Goal: Task Accomplishment & Management: Manage account settings

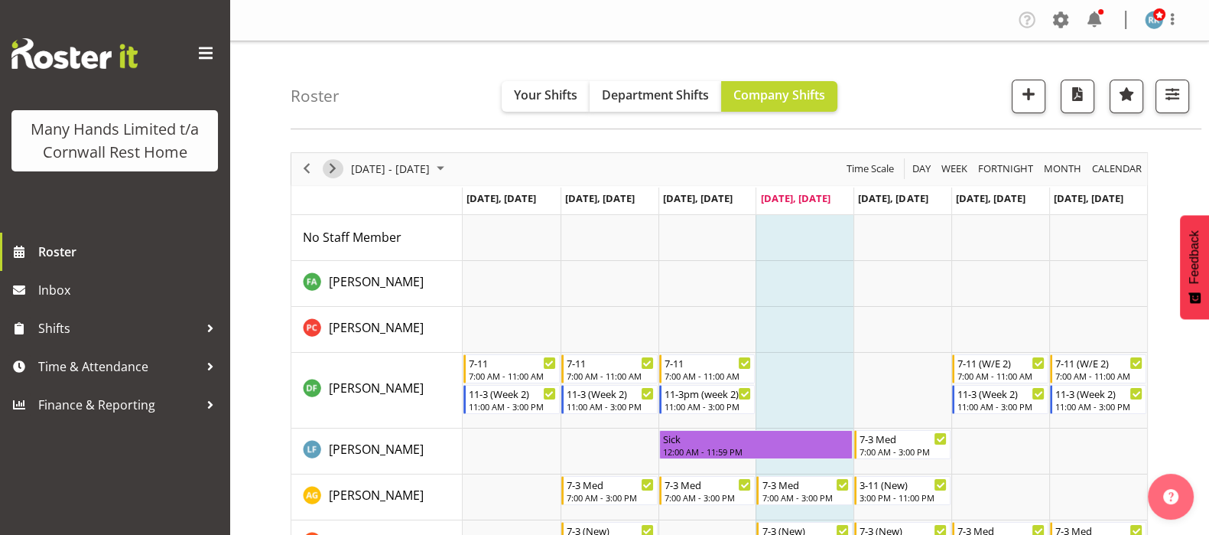
click at [332, 174] on span "Next" at bounding box center [332, 168] width 18 height 19
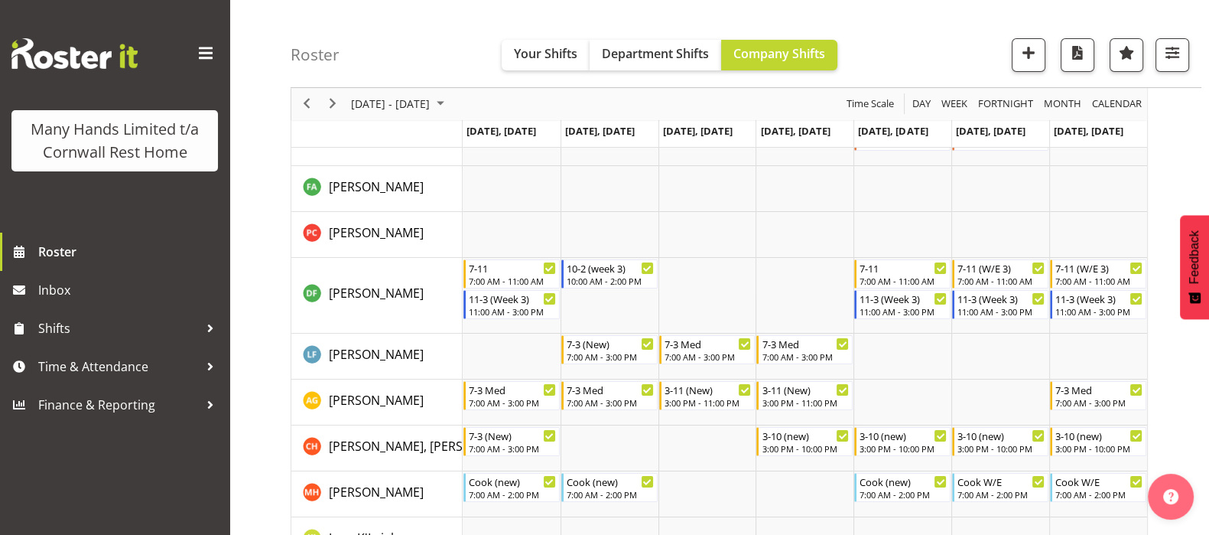
scroll to position [190, 0]
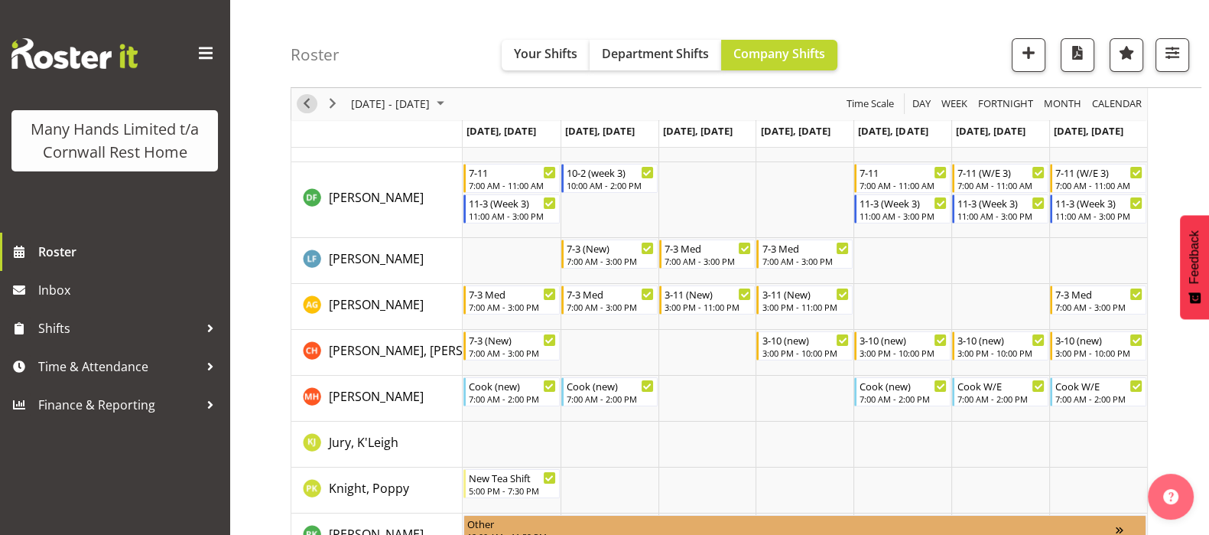
click at [304, 101] on span "Previous" at bounding box center [306, 104] width 18 height 19
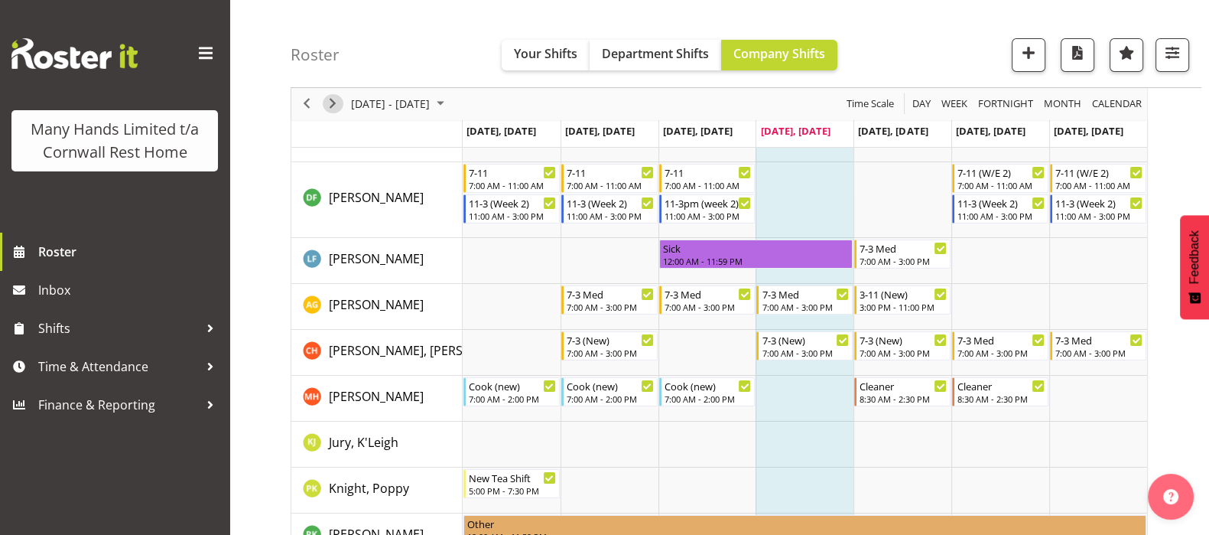
click at [331, 103] on span "Next" at bounding box center [332, 104] width 18 height 19
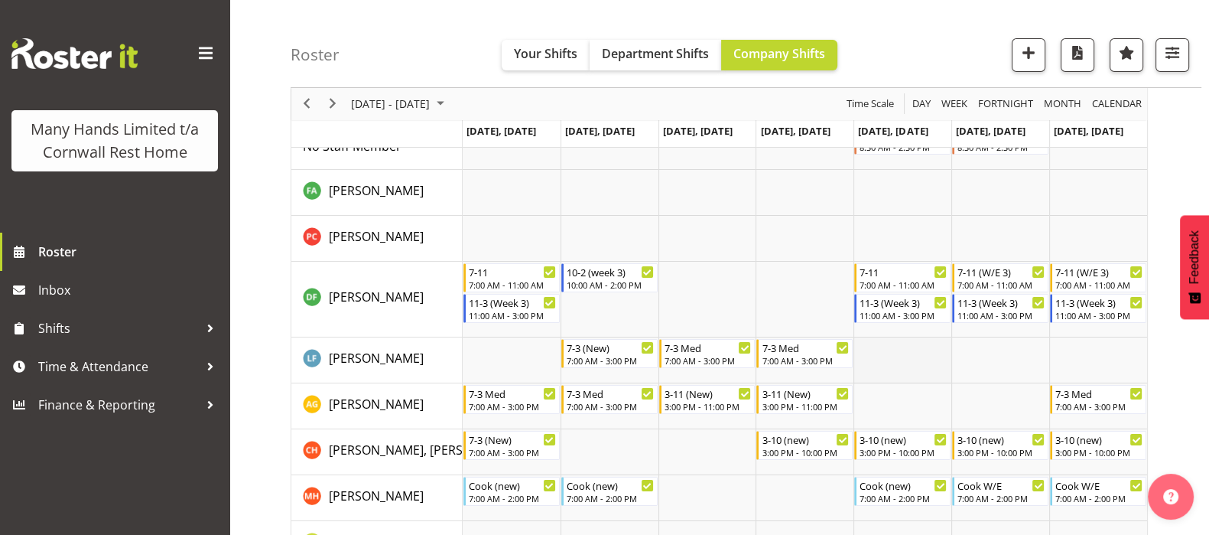
scroll to position [95, 0]
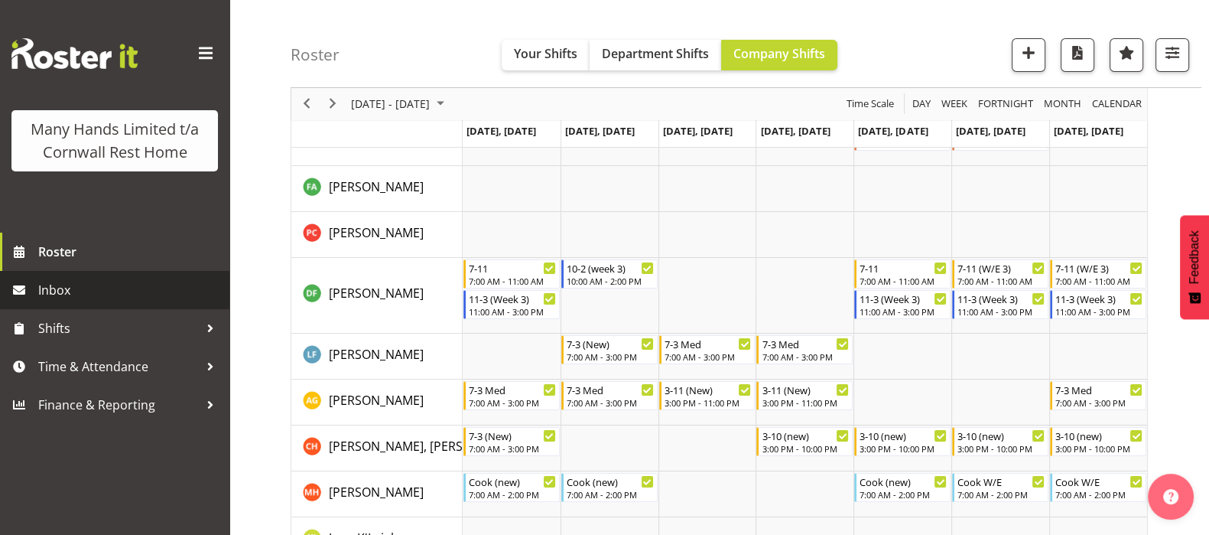
click at [54, 292] on span "Inbox" at bounding box center [130, 289] width 184 height 23
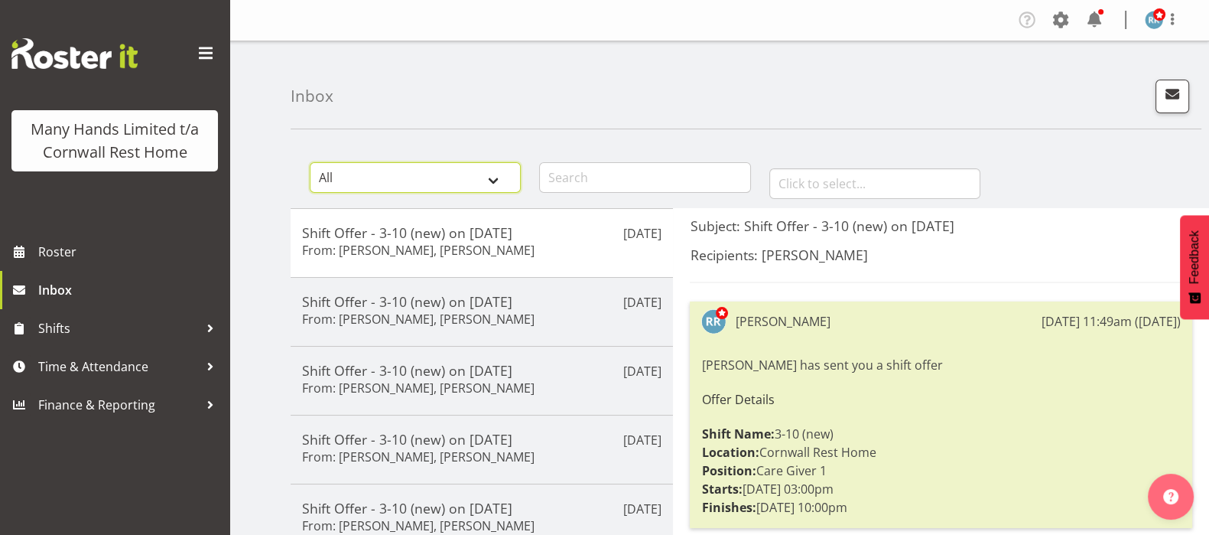
click at [501, 184] on select "All General Shift Offers Shift Swap Offers Leave Requests" at bounding box center [415, 177] width 211 height 31
select select "leave-request"
click at [310, 162] on select "All General Shift Offers Shift Swap Offers Leave Requests" at bounding box center [415, 177] width 211 height 31
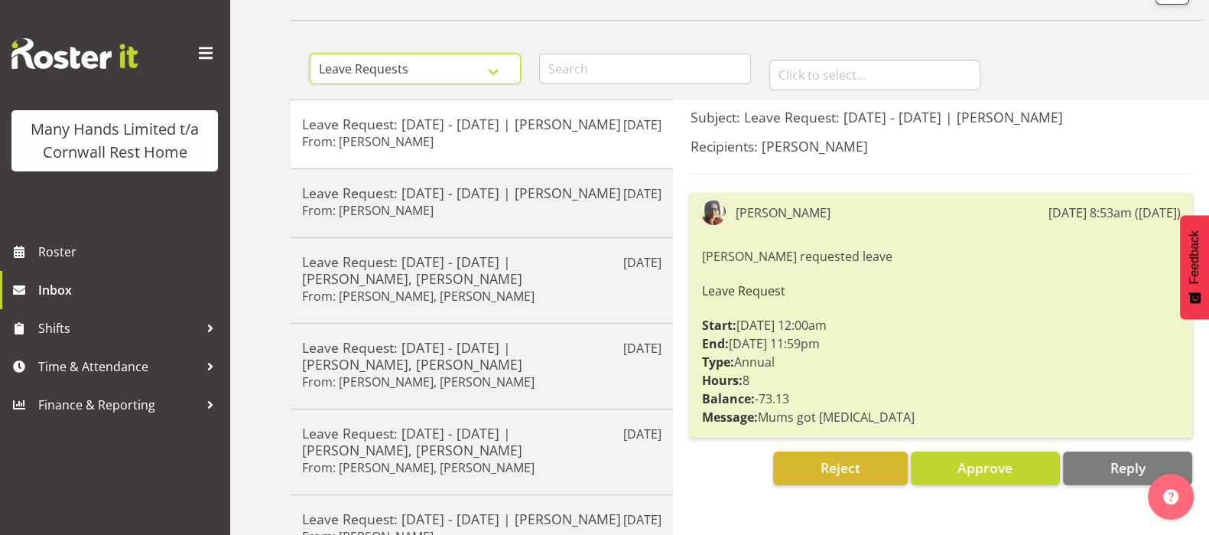
scroll to position [190, 0]
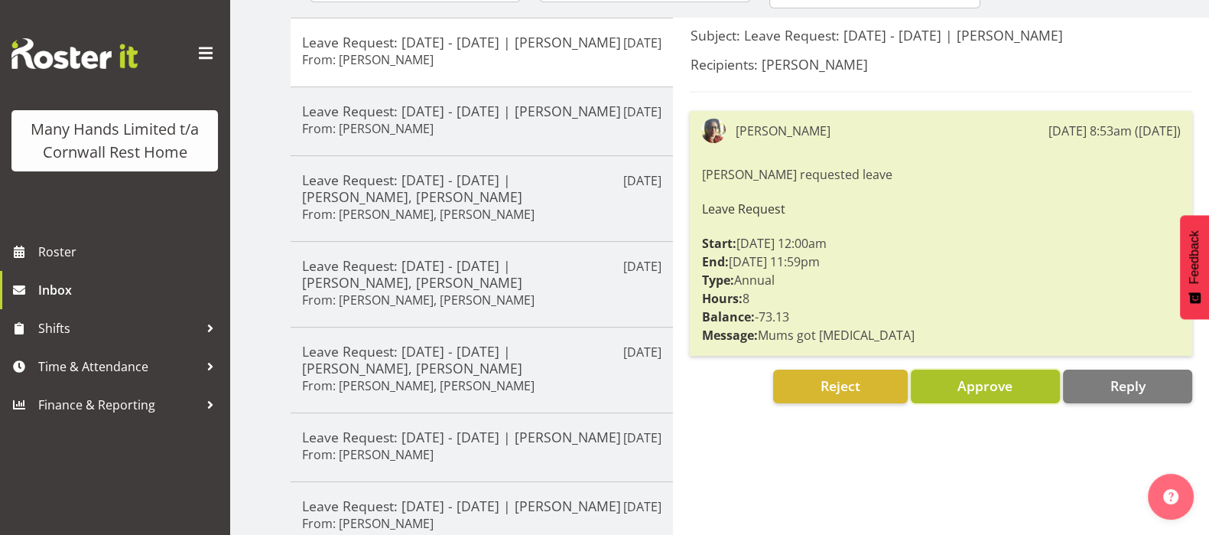
click at [983, 379] on span "Approve" at bounding box center [984, 385] width 55 height 18
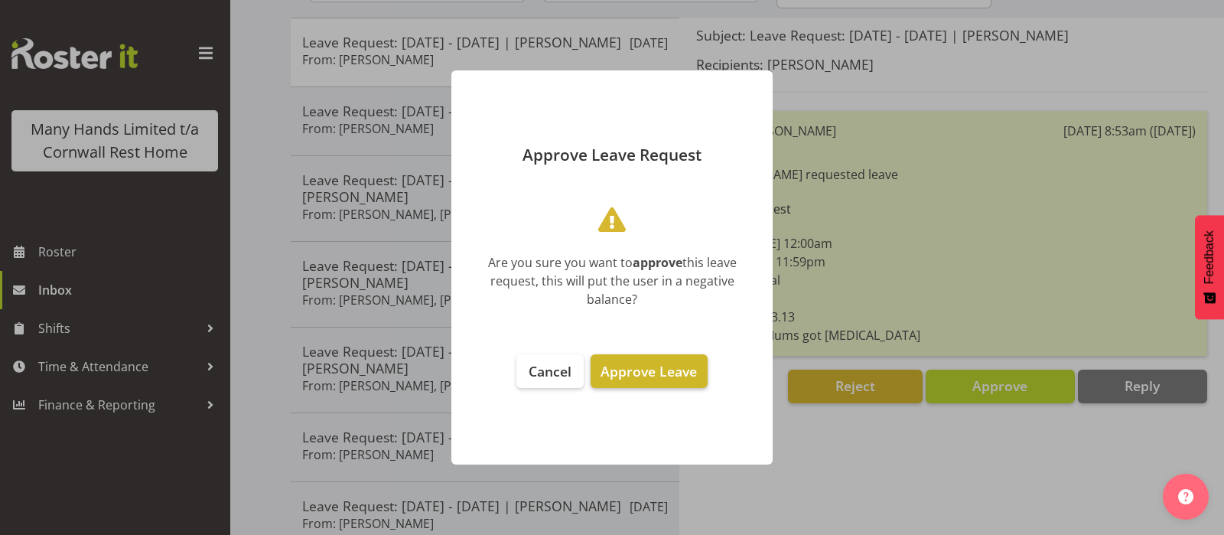
click at [646, 372] on span "Approve Leave" at bounding box center [648, 371] width 96 height 18
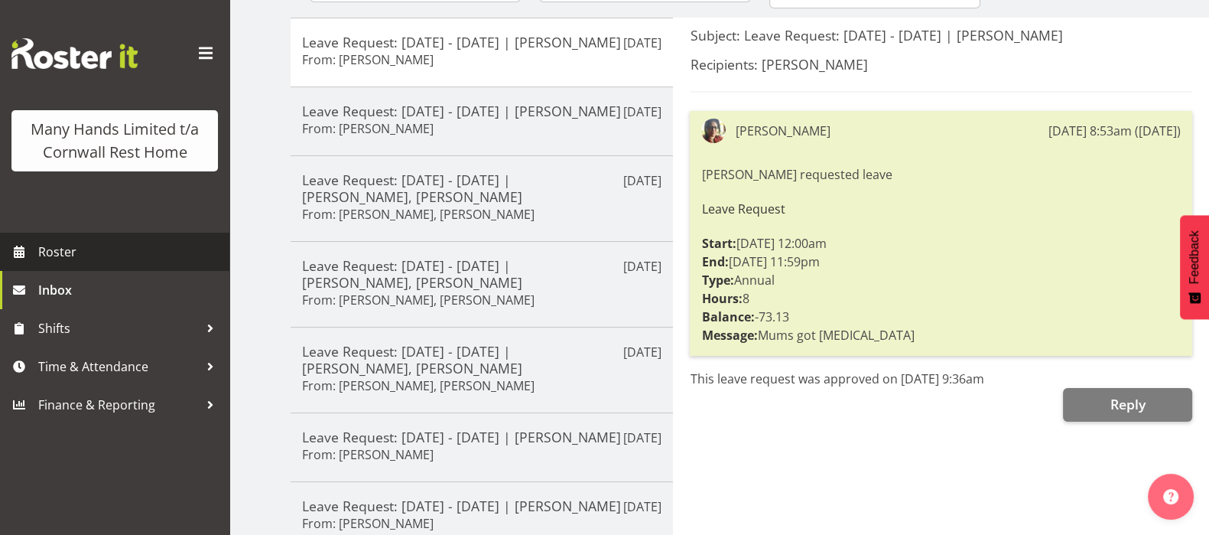
click at [60, 255] on span "Roster" at bounding box center [130, 251] width 184 height 23
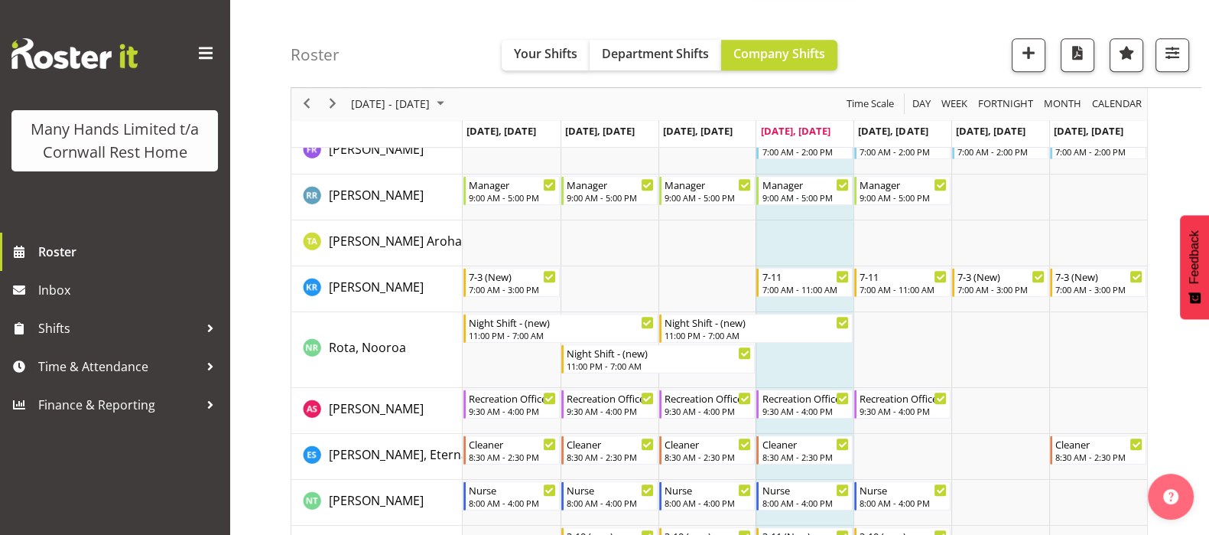
scroll to position [956, 0]
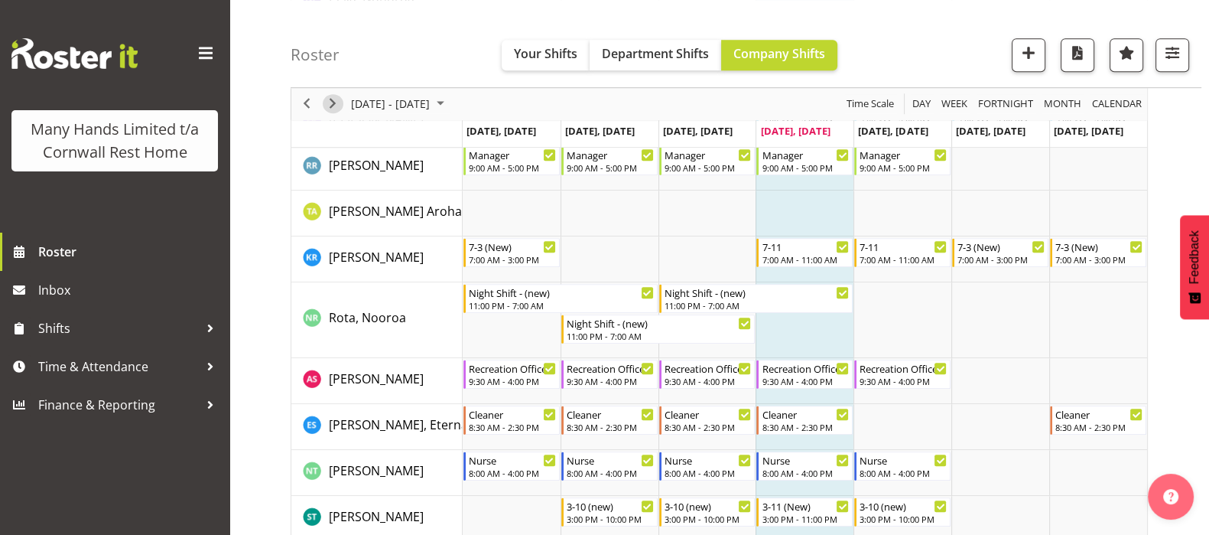
click at [330, 101] on span "Next" at bounding box center [332, 104] width 18 height 19
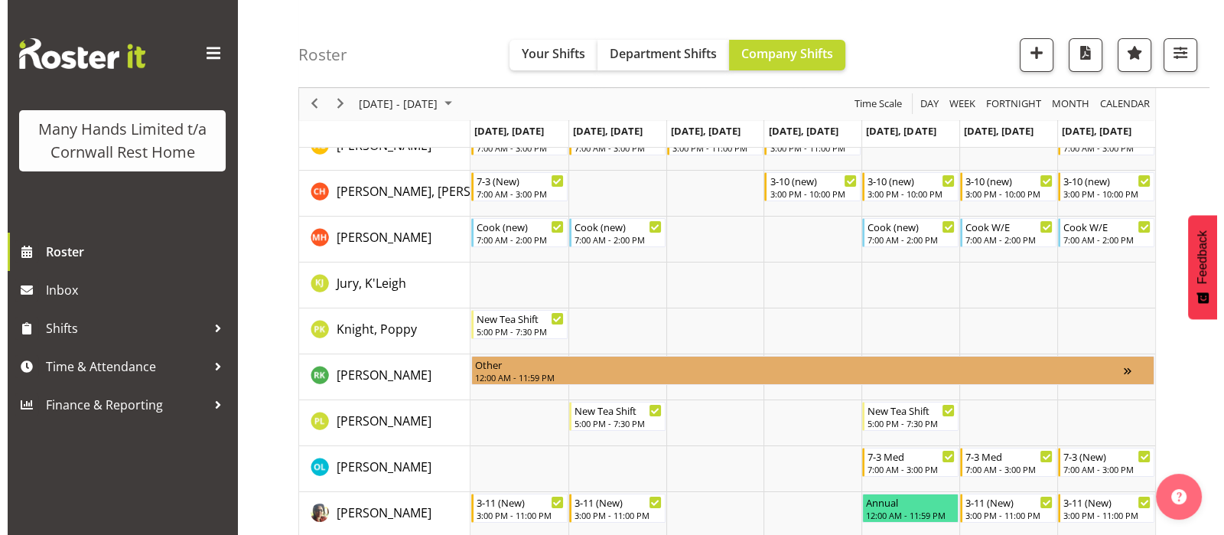
scroll to position [190, 0]
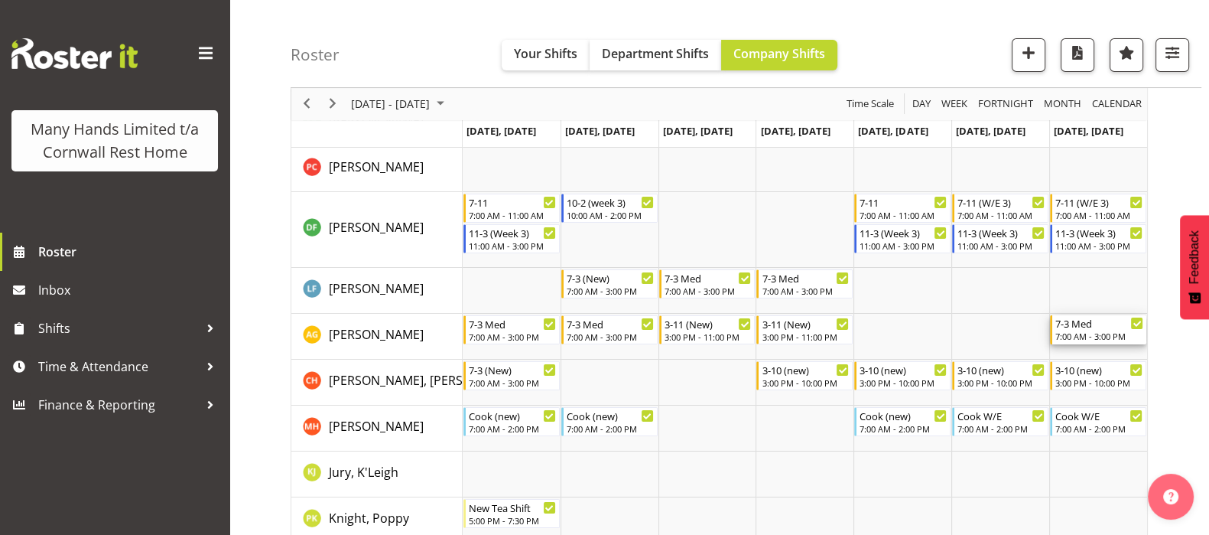
click at [1089, 333] on div "7:00 AM - 3:00 PM" at bounding box center [1099, 336] width 88 height 12
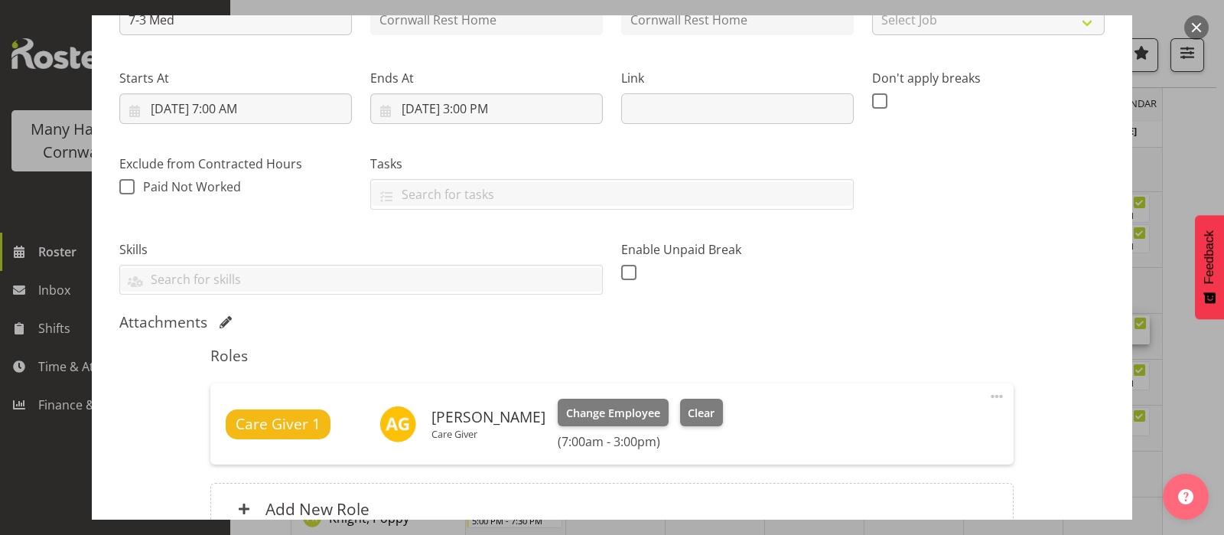
scroll to position [287, 0]
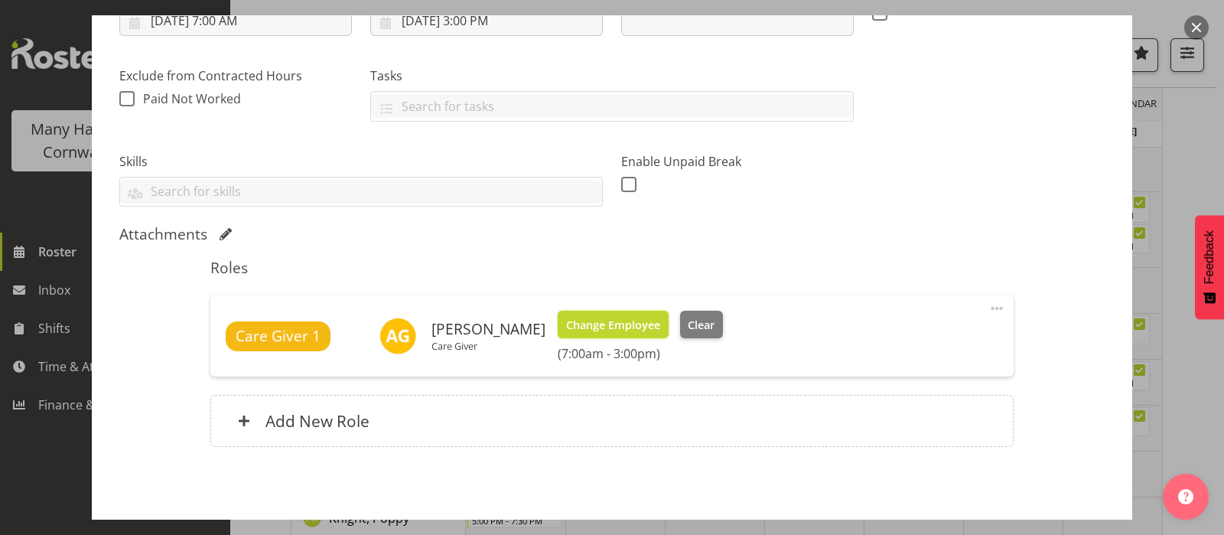
click at [602, 330] on span "Change Employee" at bounding box center [613, 325] width 94 height 17
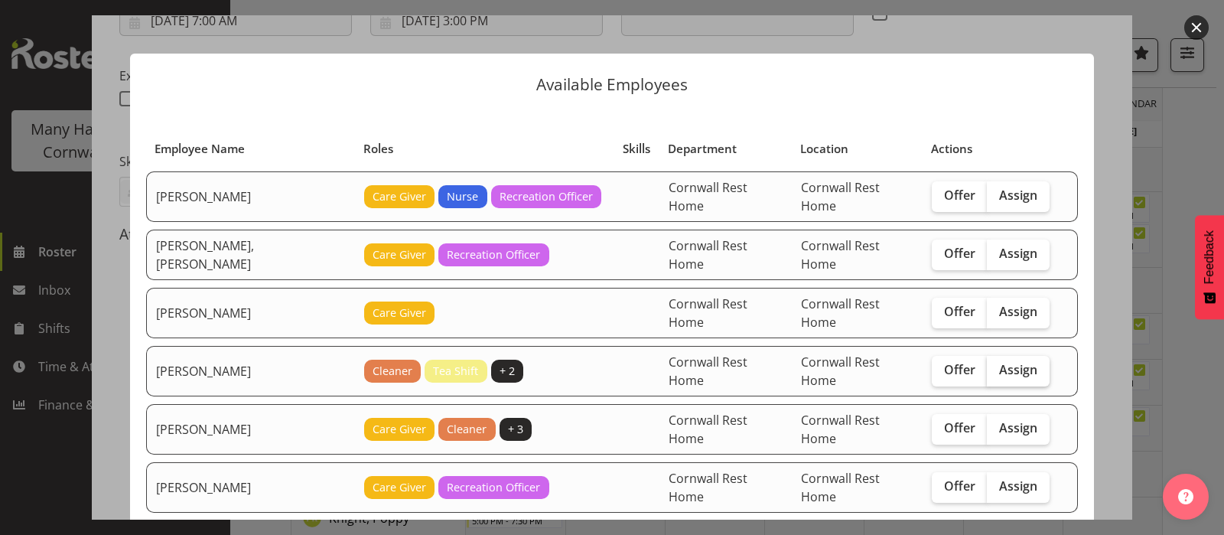
click at [1015, 362] on span "Assign" at bounding box center [1018, 369] width 38 height 15
click at [996, 365] on input "Assign" at bounding box center [991, 370] width 10 height 10
checkbox input "true"
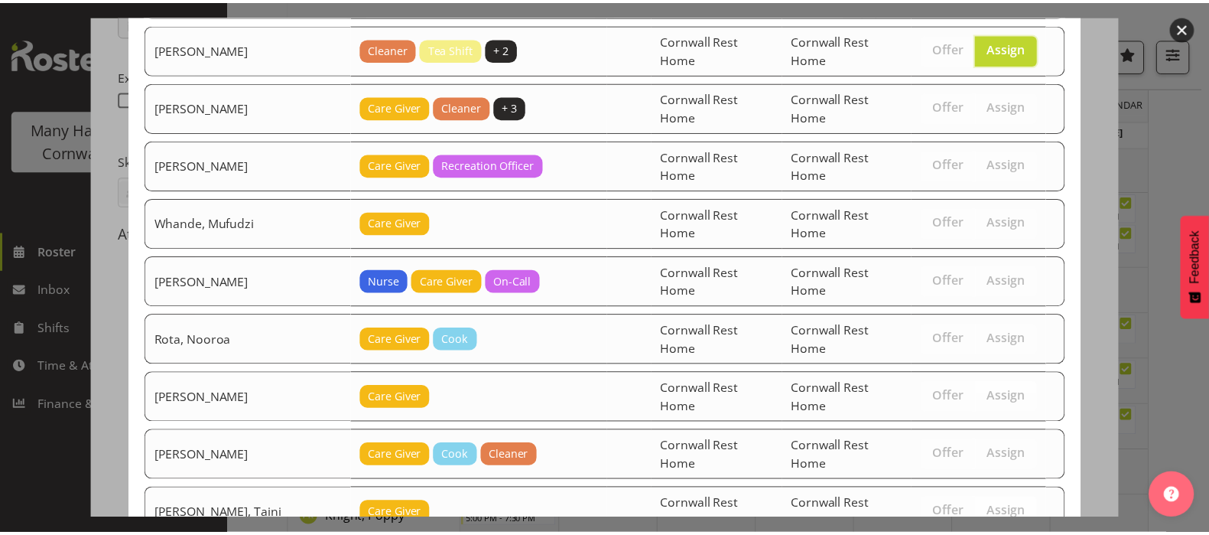
scroll to position [412, 0]
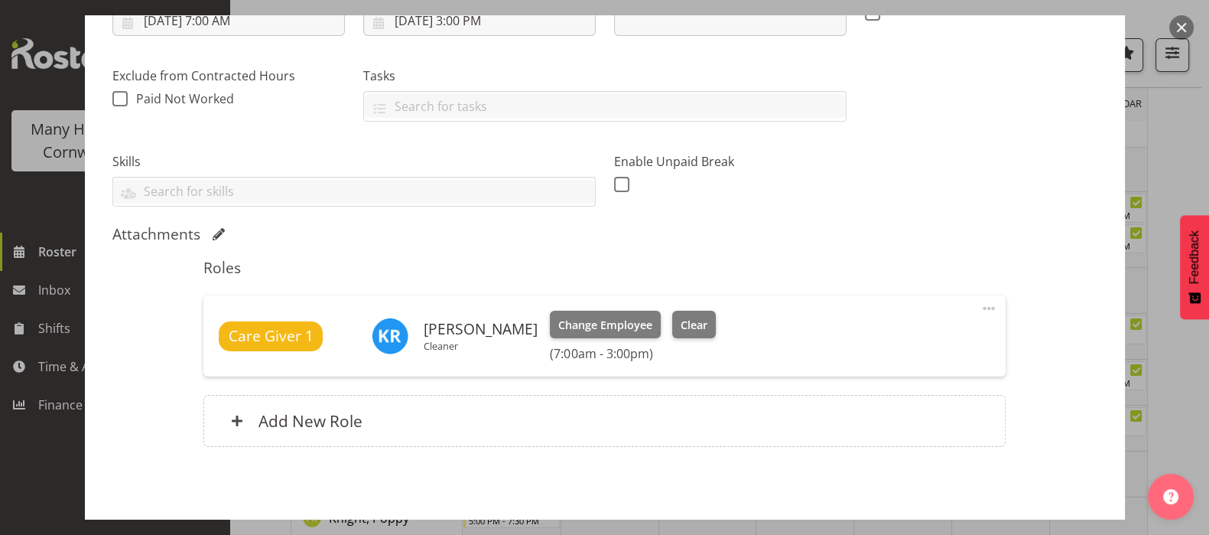
scroll to position [349, 0]
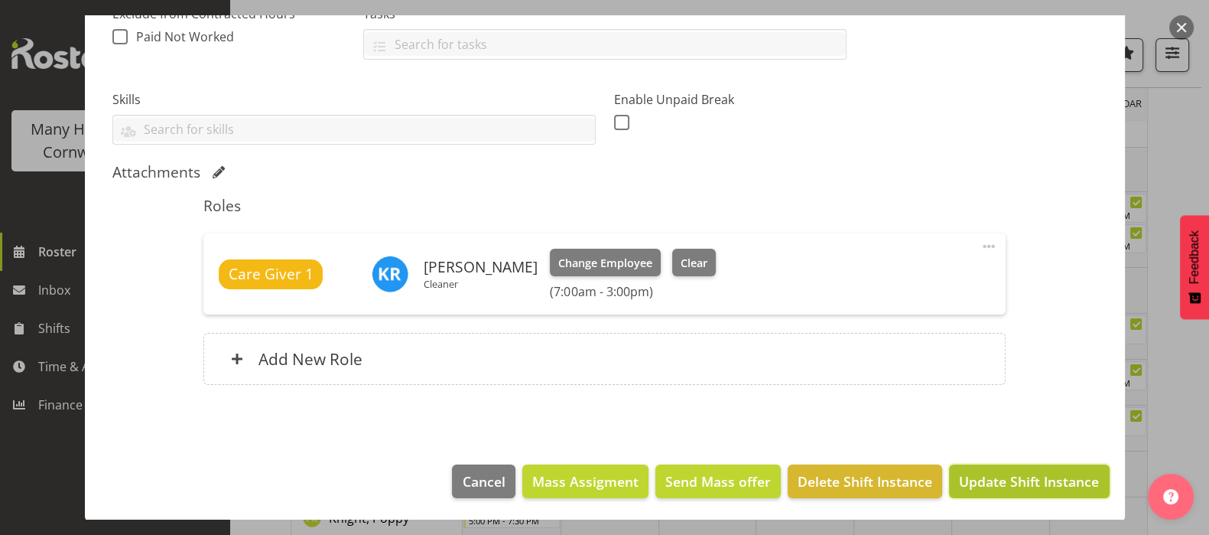
click at [994, 476] on span "Update Shift Instance" at bounding box center [1029, 481] width 140 height 20
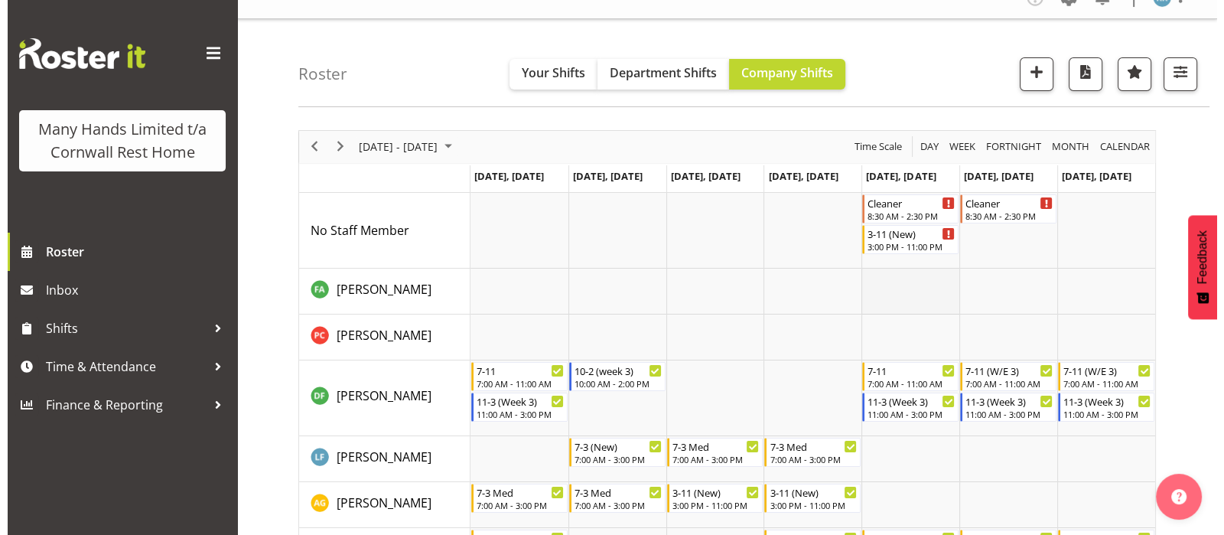
scroll to position [0, 0]
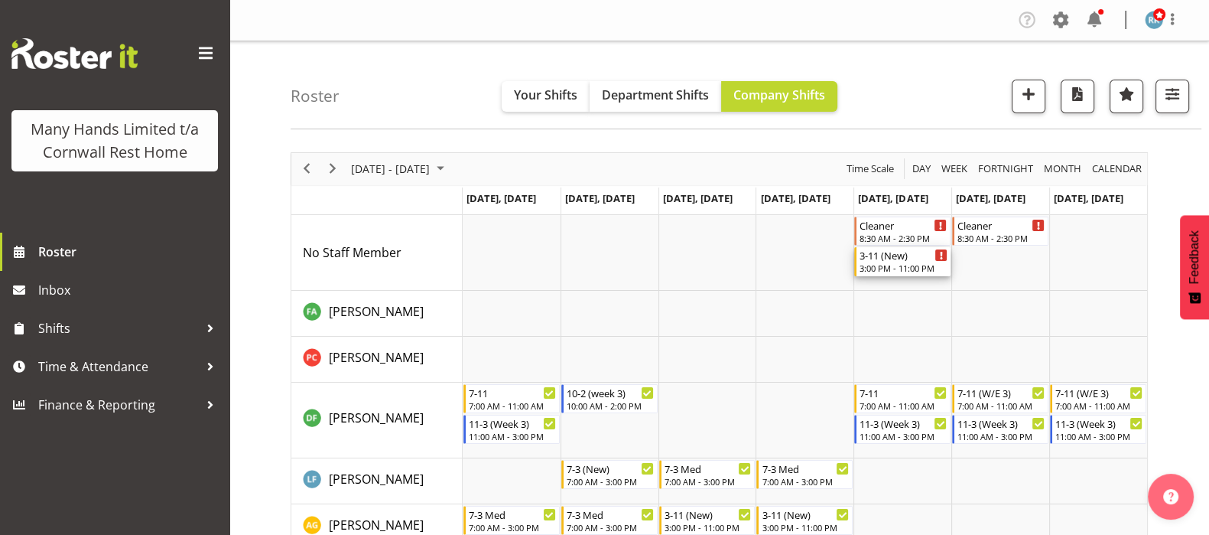
click at [895, 261] on div "3-11 (New)" at bounding box center [904, 254] width 88 height 15
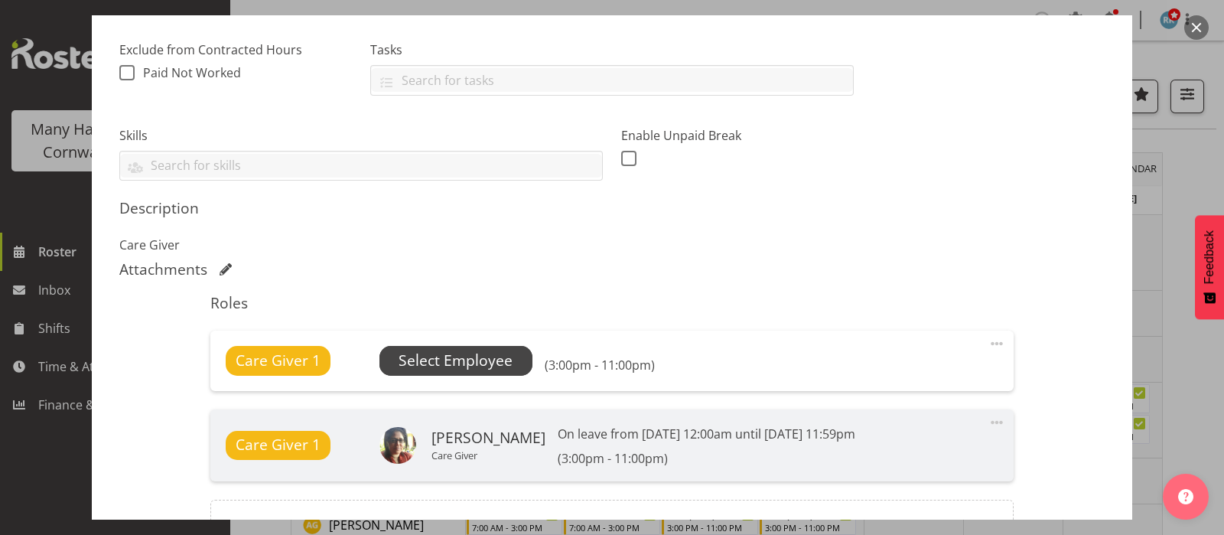
scroll to position [382, 0]
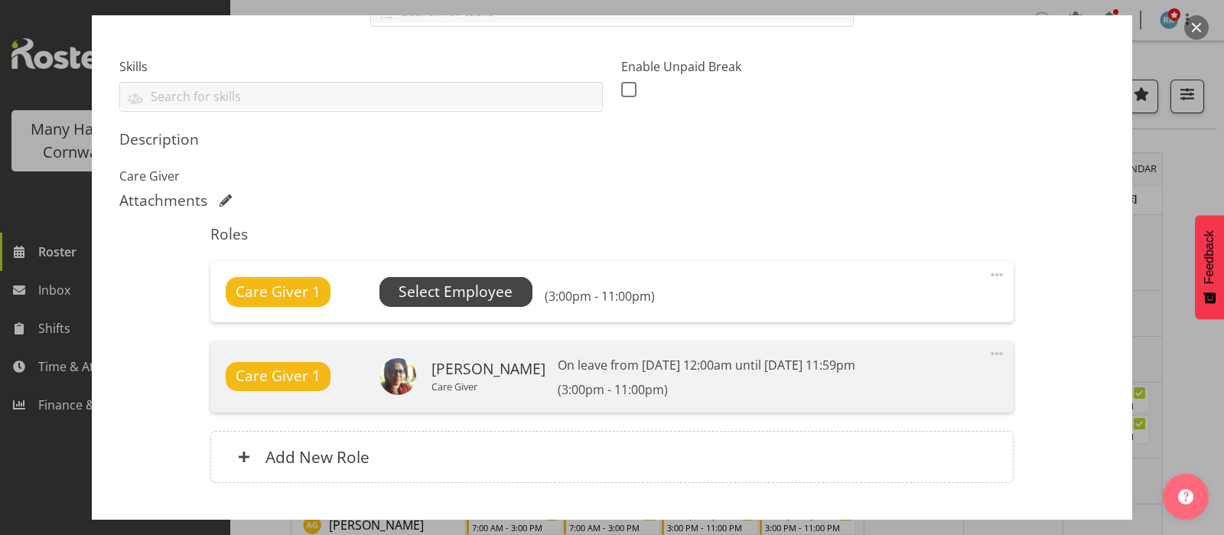
click at [447, 289] on span "Select Employee" at bounding box center [455, 292] width 114 height 22
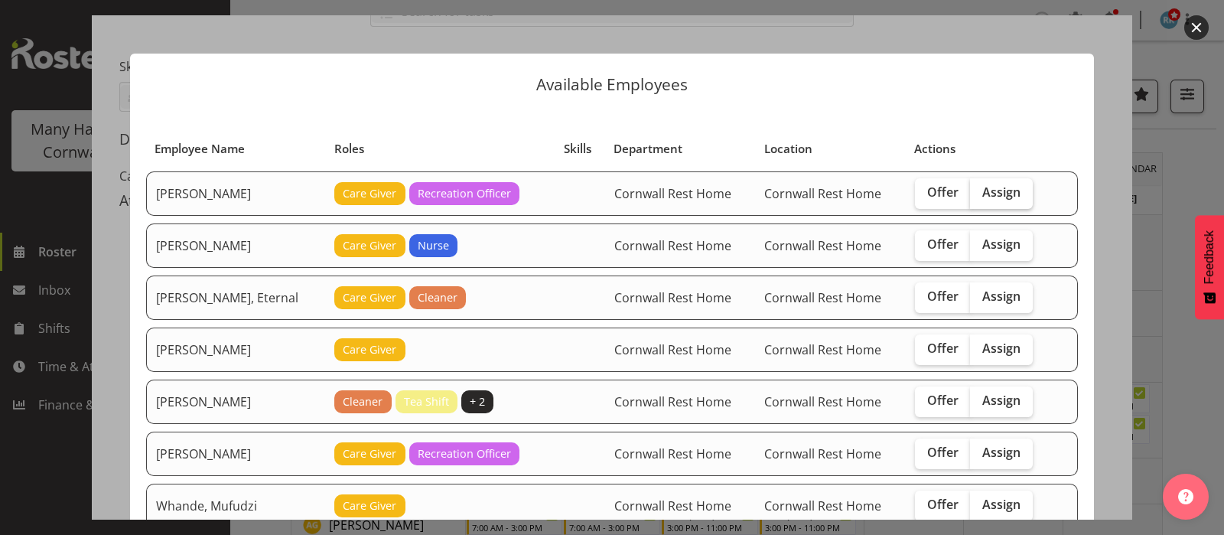
click at [990, 191] on span "Assign" at bounding box center [1001, 191] width 38 height 15
click at [980, 191] on input "Assign" at bounding box center [975, 192] width 10 height 10
checkbox input "true"
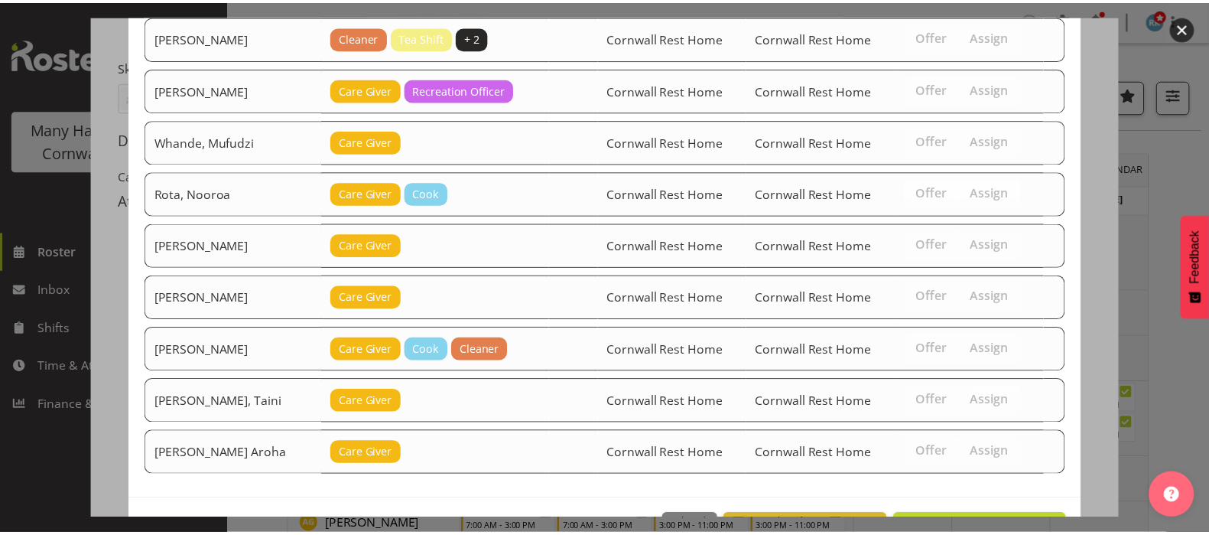
scroll to position [412, 0]
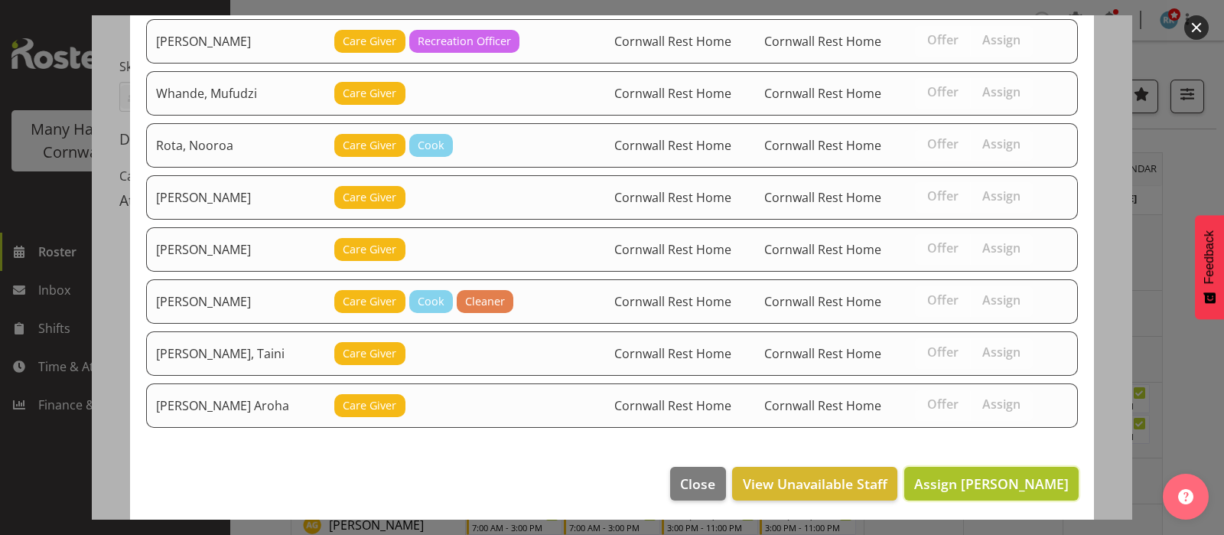
click at [986, 484] on span "Assign [PERSON_NAME]" at bounding box center [991, 483] width 154 height 18
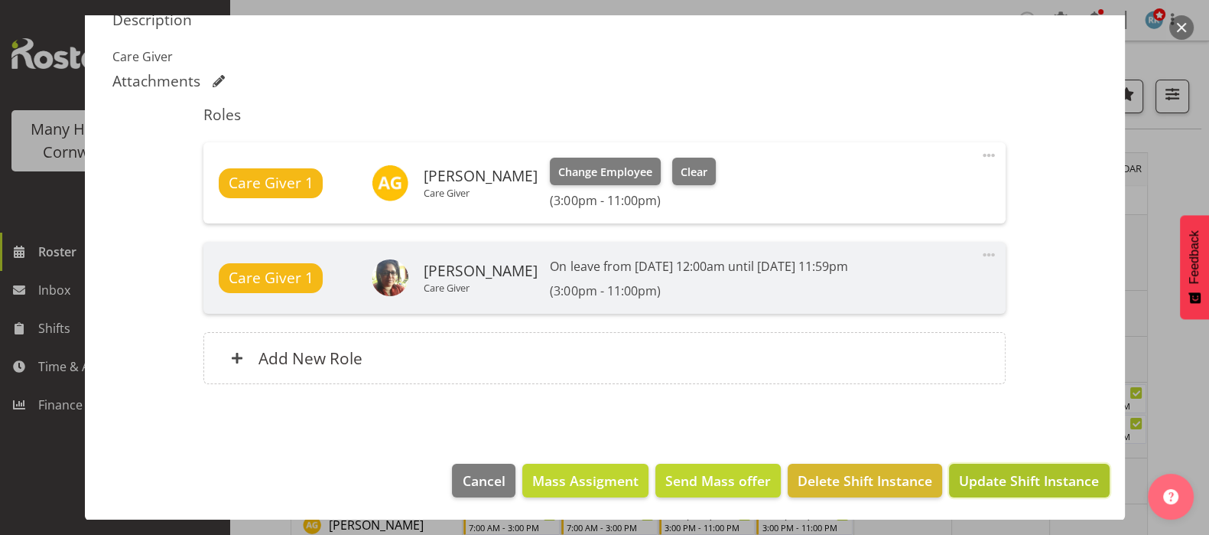
click at [1029, 483] on span "Update Shift Instance" at bounding box center [1029, 480] width 140 height 20
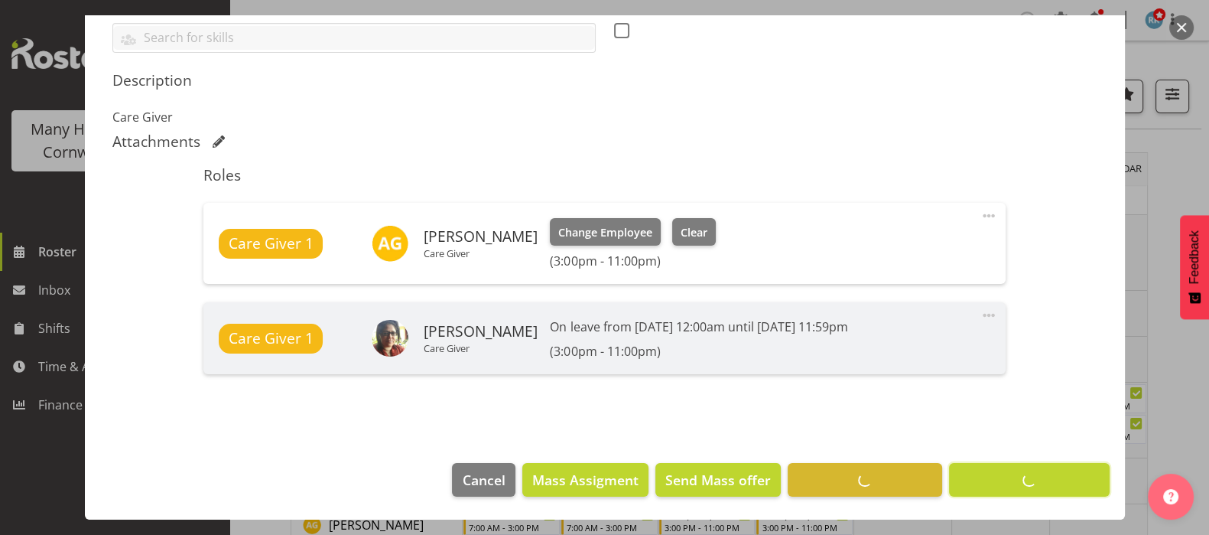
scroll to position [440, 0]
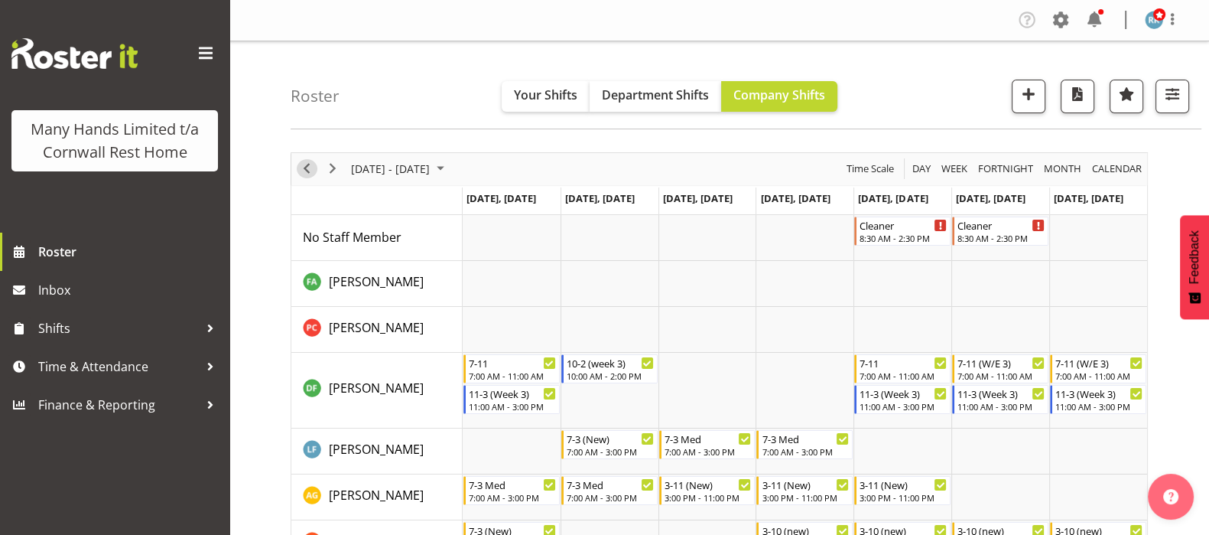
click at [313, 170] on span "Previous" at bounding box center [306, 168] width 18 height 19
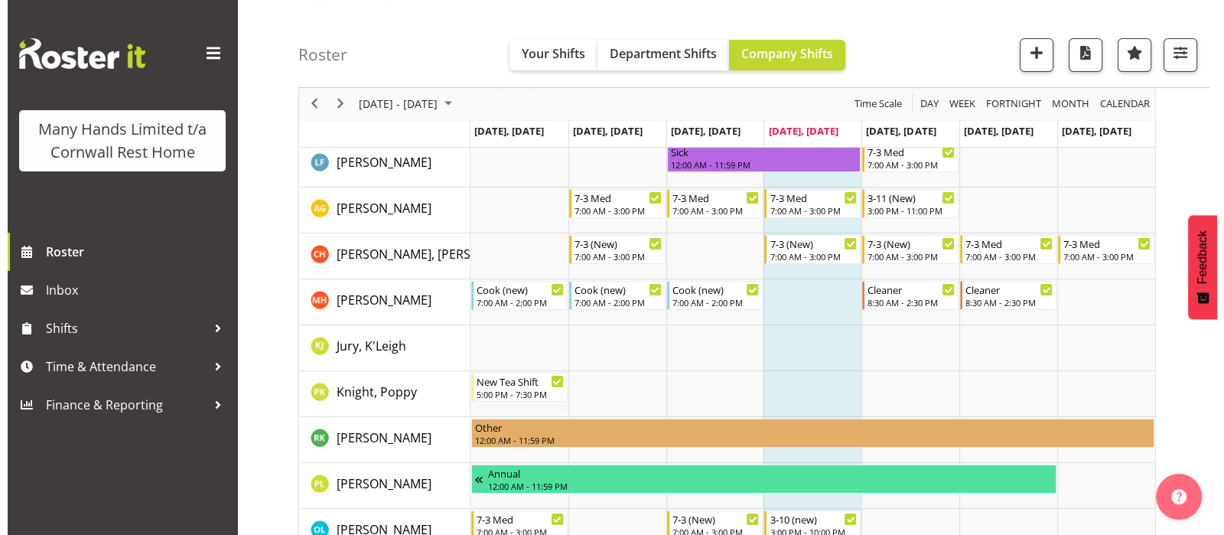
scroll to position [382, 0]
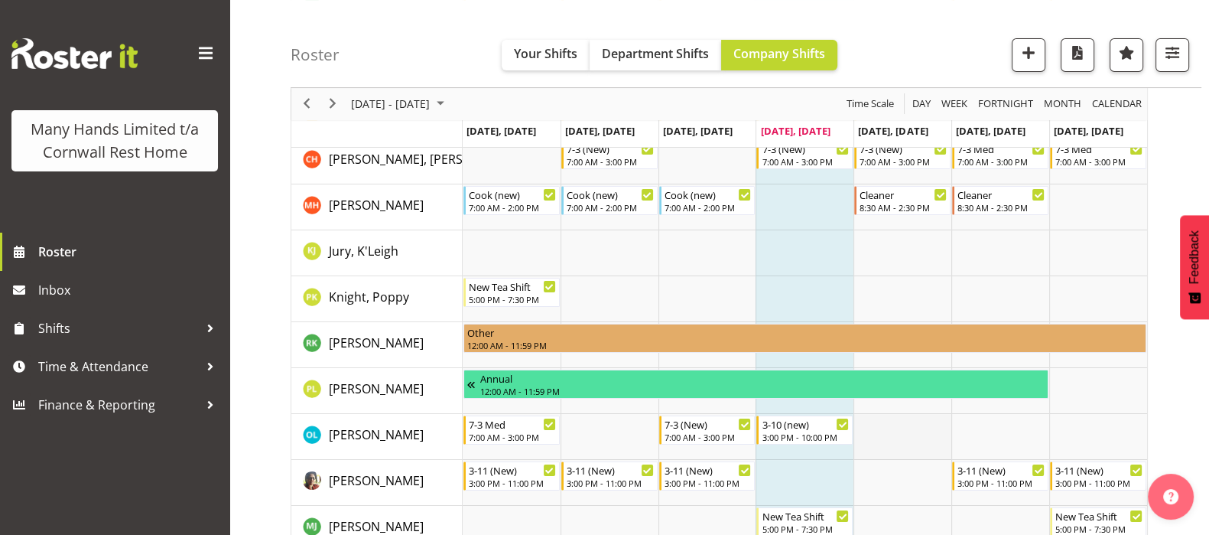
click at [879, 423] on td "Timeline Week of October 9, 2025" at bounding box center [902, 437] width 98 height 46
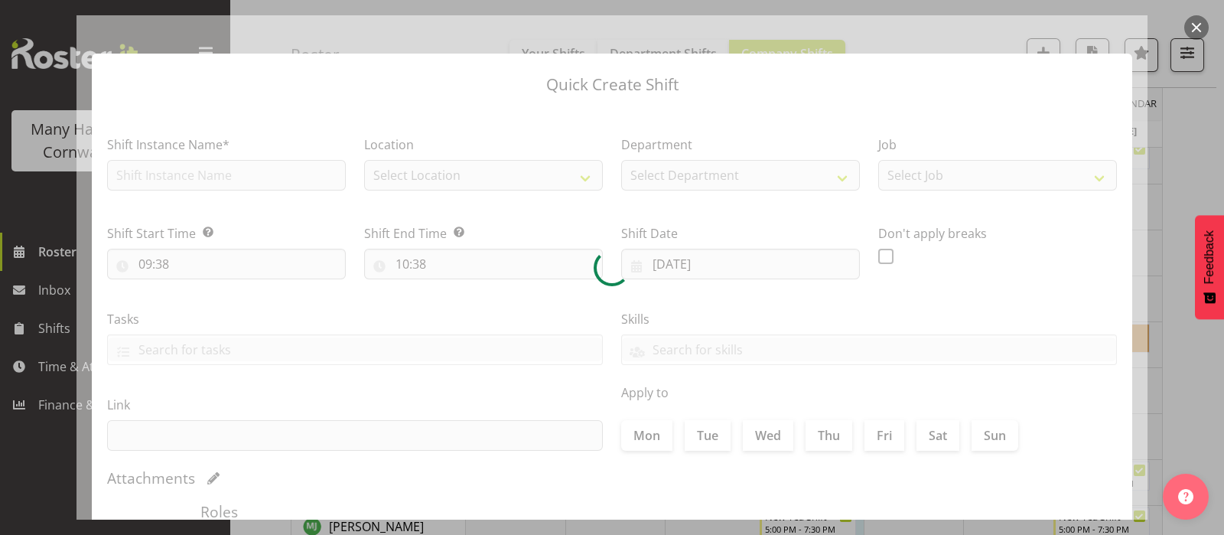
type input "[DATE]"
checkbox input "true"
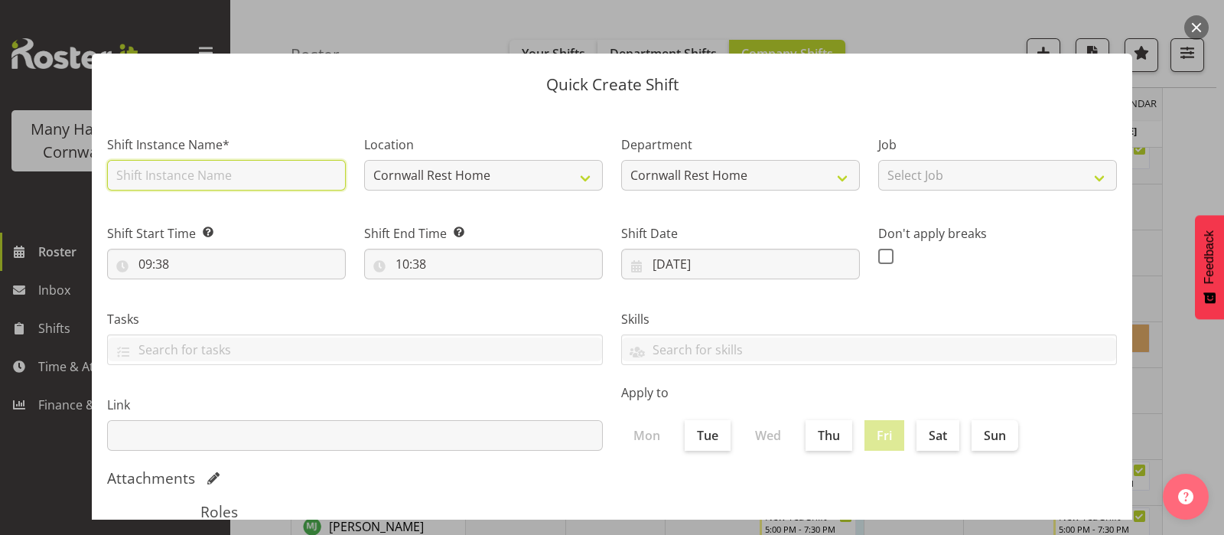
click at [125, 180] on input "text" at bounding box center [226, 175] width 239 height 31
type input "Orientation"
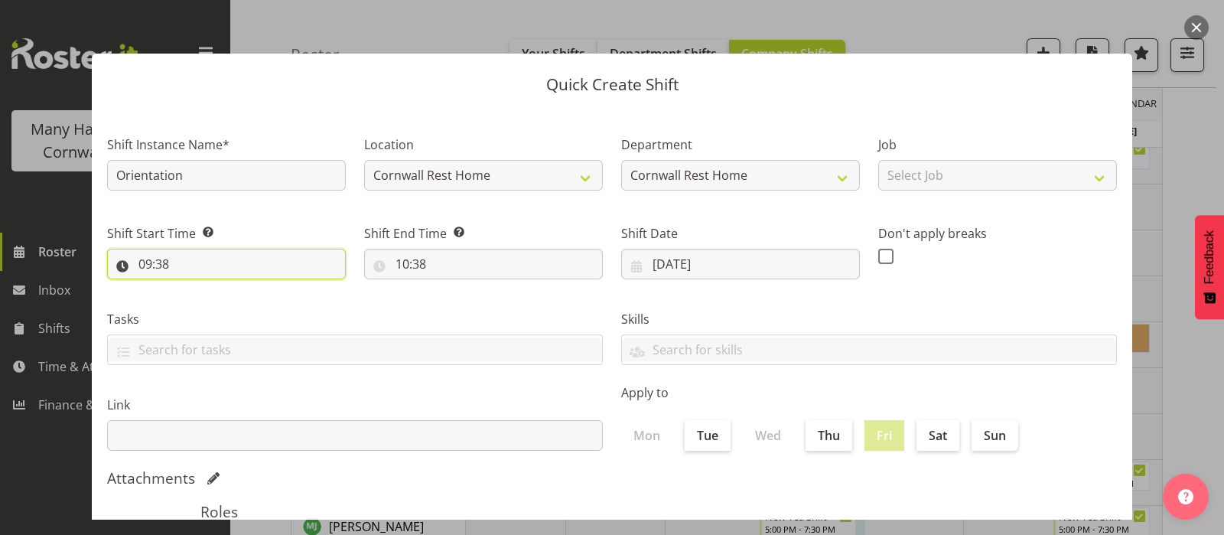
click at [140, 263] on input "09:38" at bounding box center [226, 264] width 239 height 31
click at [206, 304] on select "00 01 02 03 04 05 06 07 08 09 10 11 12 13 14 15 16 17 18 19 20 21 22 23" at bounding box center [211, 303] width 34 height 31
select select "8"
click at [194, 288] on select "00 01 02 03 04 05 06 07 08 09 10 11 12 13 14 15 16 17 18 19 20 21 22 23" at bounding box center [211, 303] width 34 height 31
type input "08:38"
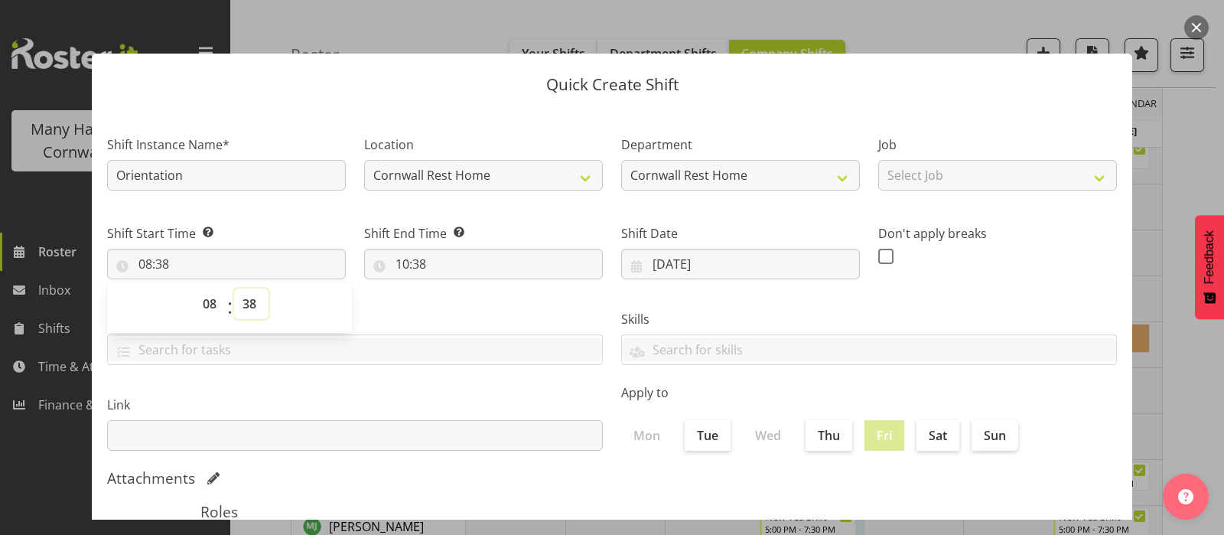
click at [245, 301] on select "00 01 02 03 04 05 06 07 08 09 10 11 12 13 14 15 16 17 18 19 20 21 22 23 24 25 2…" at bounding box center [251, 303] width 34 height 31
select select "30"
click at [234, 288] on select "00 01 02 03 04 05 06 07 08 09 10 11 12 13 14 15 16 17 18 19 20 21 22 23 24 25 2…" at bounding box center [251, 303] width 34 height 31
type input "08:30"
click at [401, 263] on input "10:38" at bounding box center [483, 264] width 239 height 31
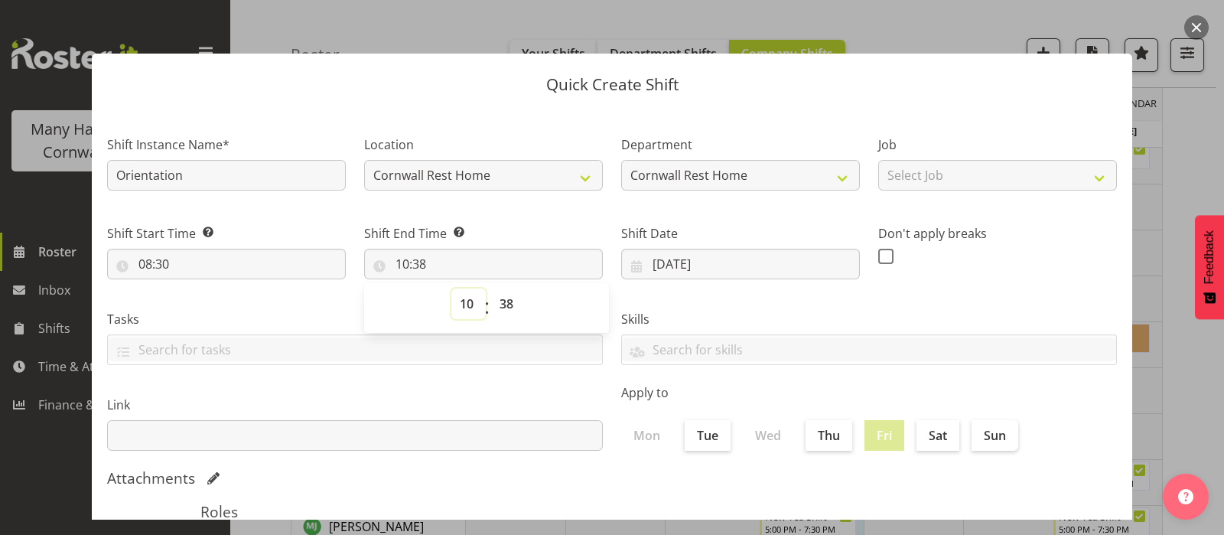
click at [470, 304] on select "00 01 02 03 04 05 06 07 08 09 10 11 12 13 14 15 16 17 18 19 20 21 22 23" at bounding box center [468, 303] width 34 height 31
select select "14"
click at [451, 288] on select "00 01 02 03 04 05 06 07 08 09 10 11 12 13 14 15 16 17 18 19 20 21 22 23" at bounding box center [468, 303] width 34 height 31
type input "14:38"
click at [501, 304] on select "00 01 02 03 04 05 06 07 08 09 10 11 12 13 14 15 16 17 18 19 20 21 22 23 24 25 2…" at bounding box center [508, 303] width 34 height 31
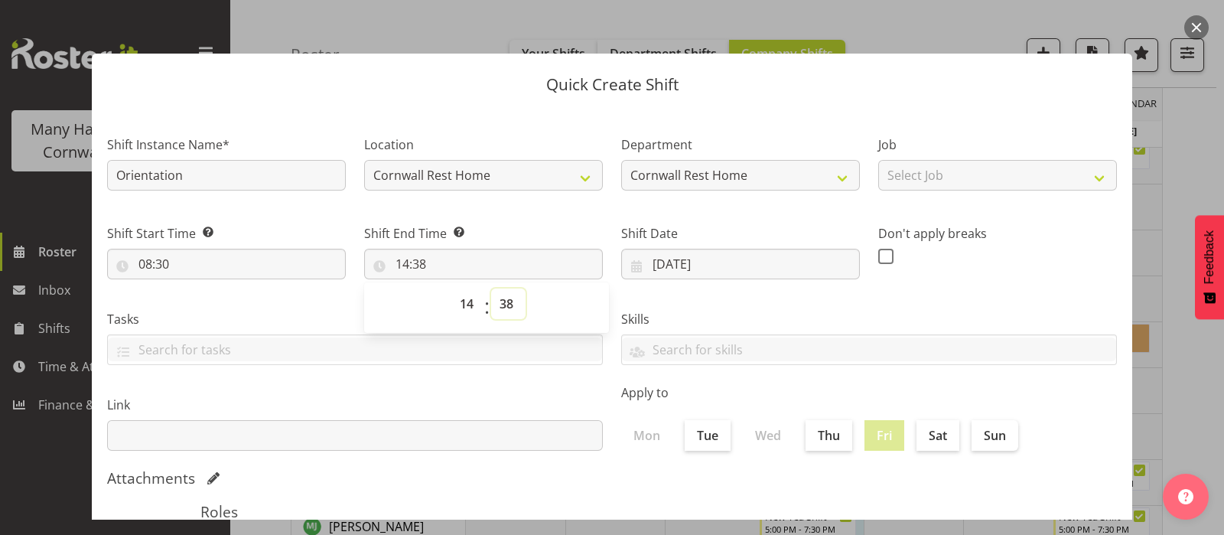
select select "30"
click at [491, 288] on select "00 01 02 03 04 05 06 07 08 09 10 11 12 13 14 15 16 17 18 19 20 21 22 23 24 25 2…" at bounding box center [508, 303] width 34 height 31
type input "14:30"
click at [930, 438] on label "Sat" at bounding box center [937, 435] width 43 height 31
click at [926, 438] on input "Sat" at bounding box center [921, 435] width 10 height 10
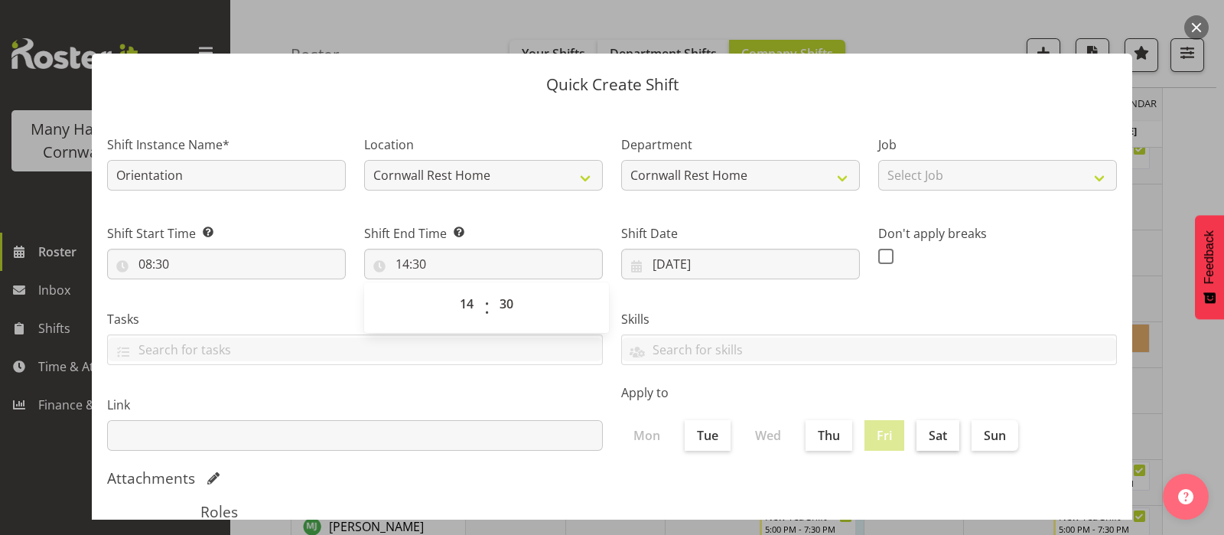
checkbox input "true"
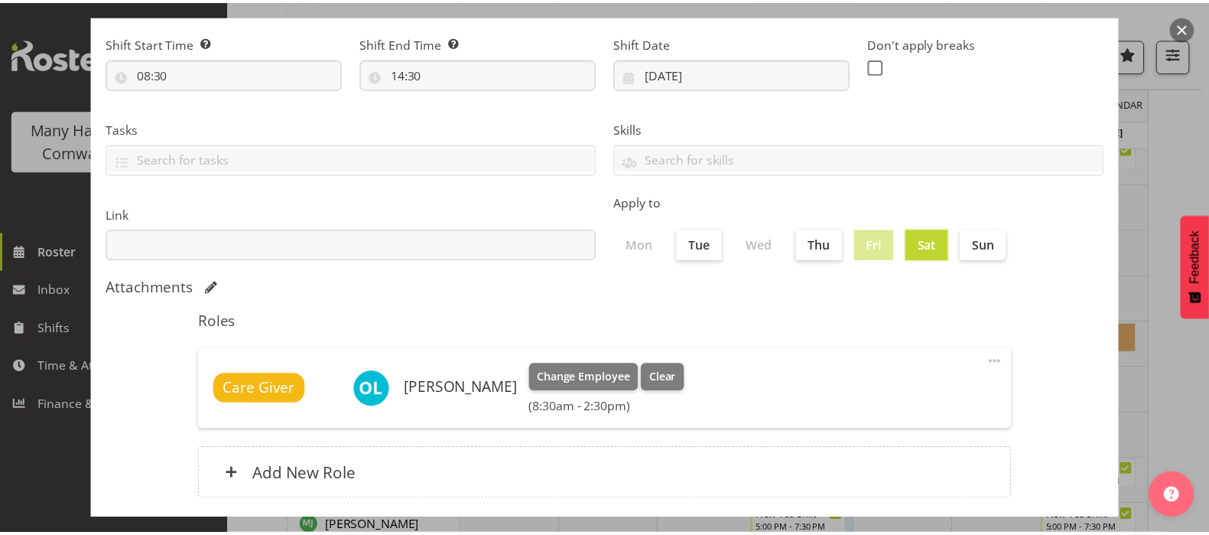
scroll to position [275, 0]
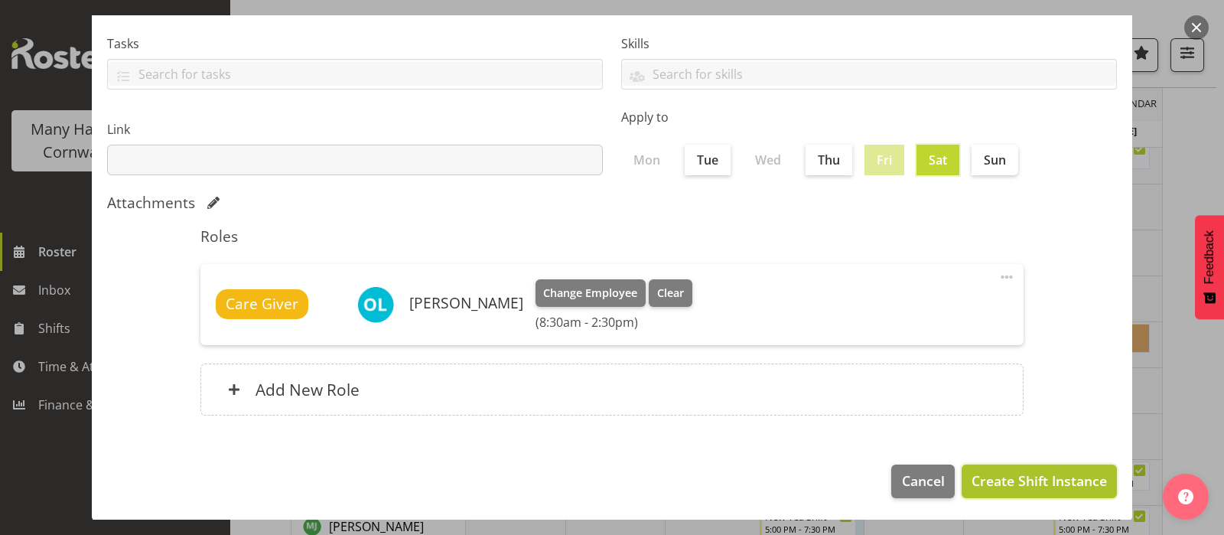
click at [1022, 478] on span "Create Shift Instance" at bounding box center [1038, 480] width 135 height 20
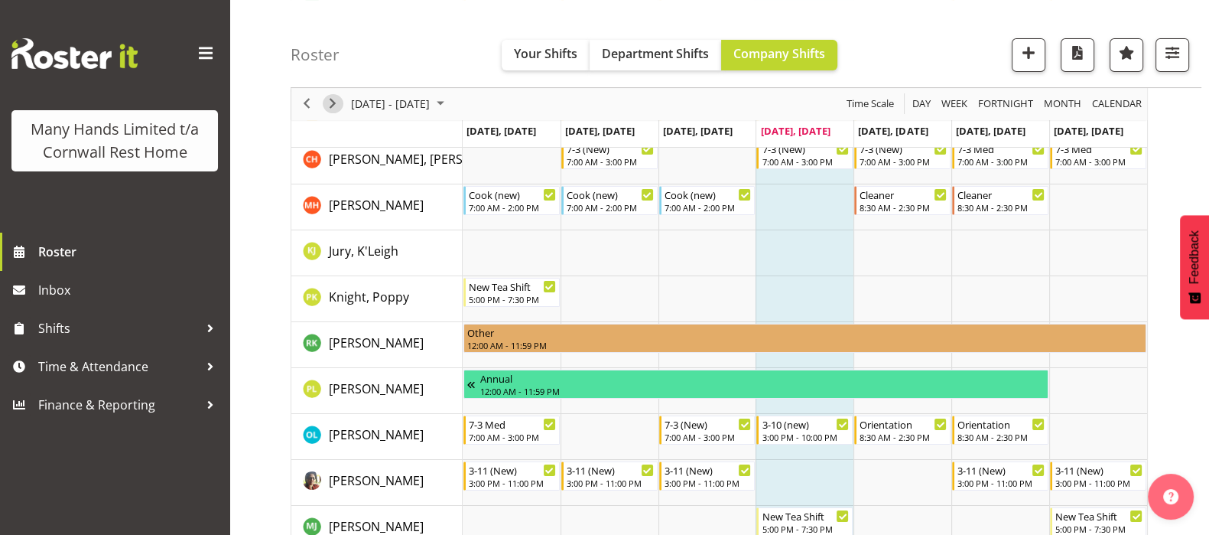
click at [328, 99] on span "Next" at bounding box center [332, 104] width 18 height 19
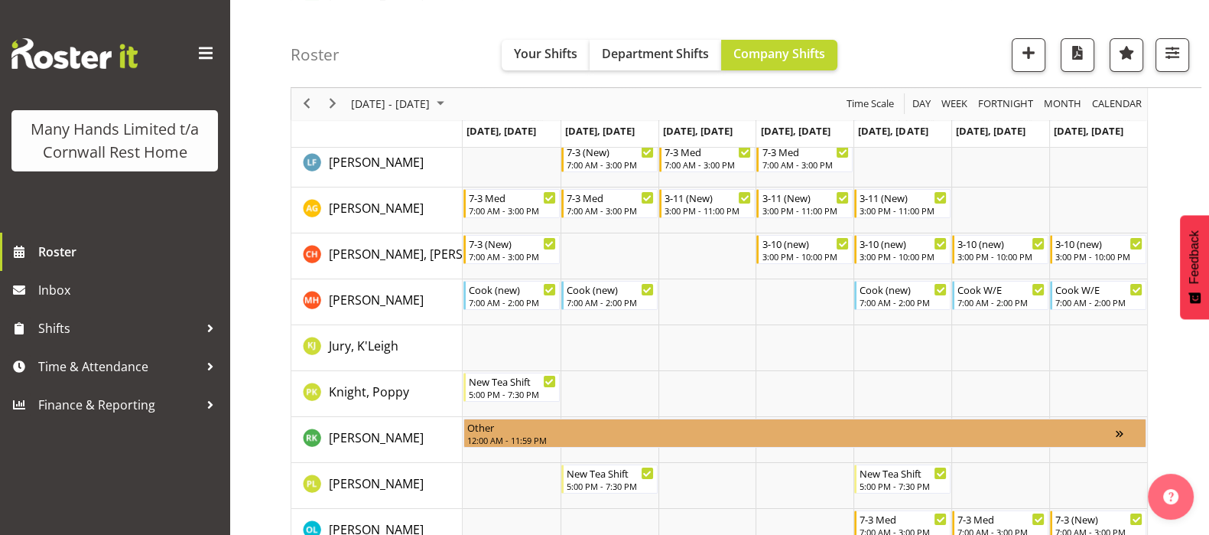
scroll to position [382, 0]
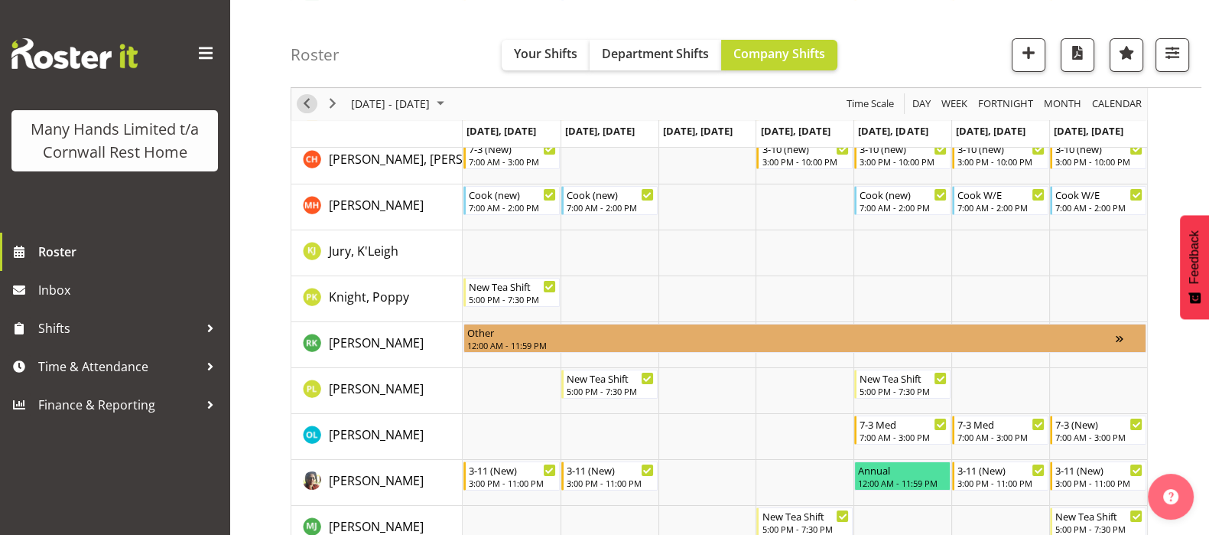
click at [306, 109] on span "Previous" at bounding box center [306, 104] width 18 height 19
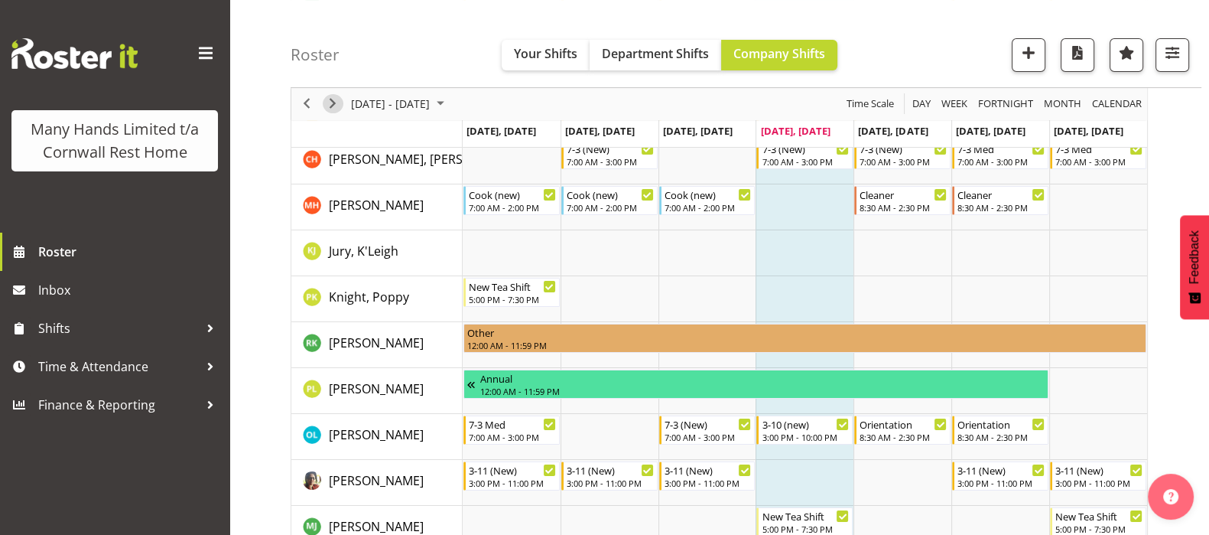
click at [329, 101] on span "Next" at bounding box center [332, 104] width 18 height 19
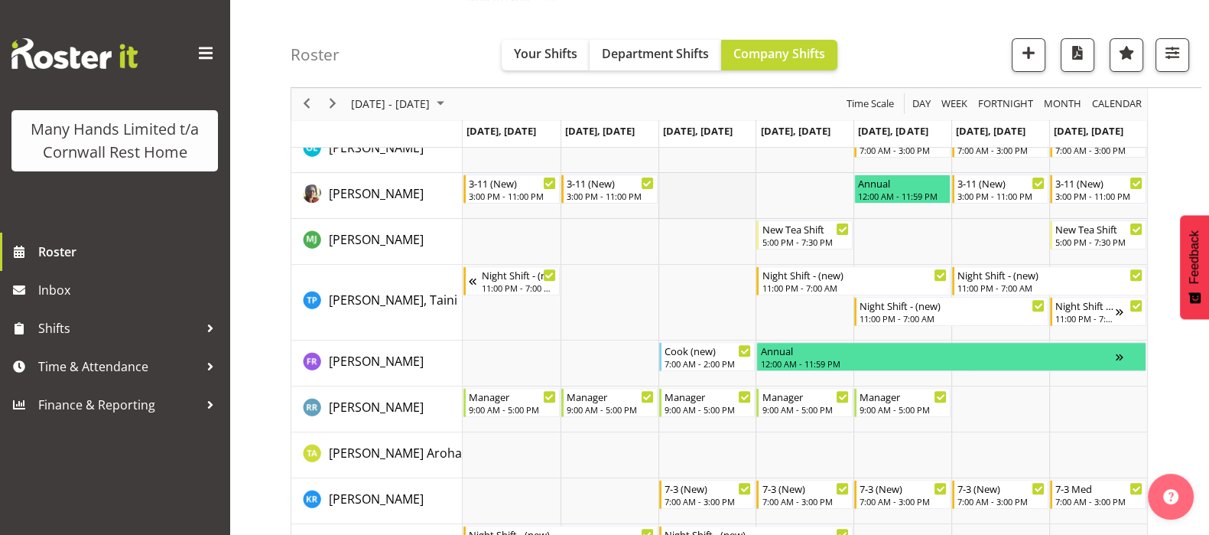
scroll to position [764, 0]
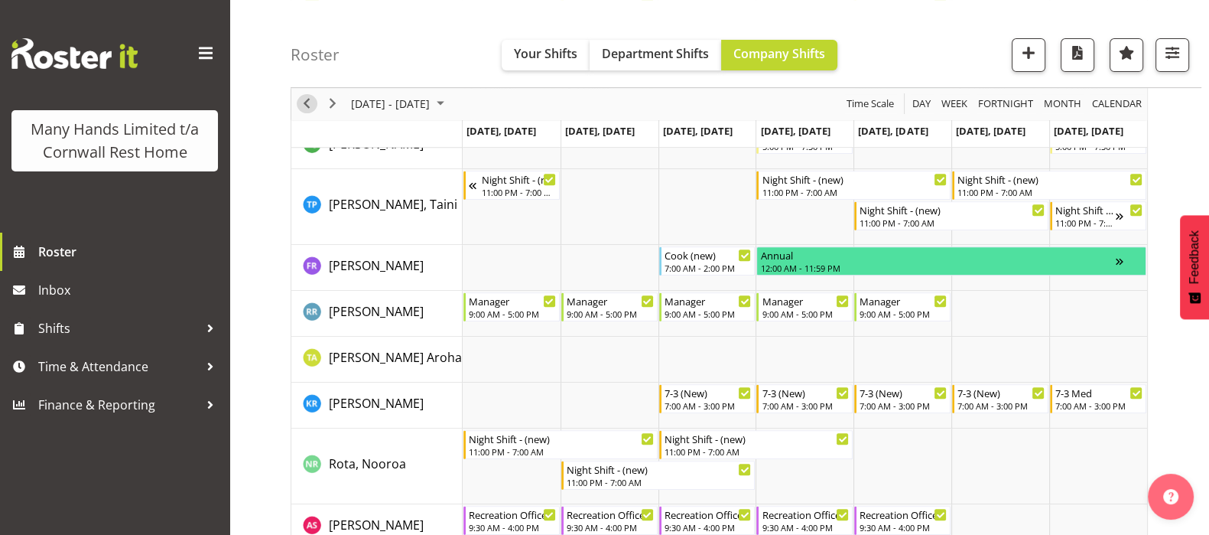
click at [305, 97] on span "Previous" at bounding box center [306, 104] width 18 height 19
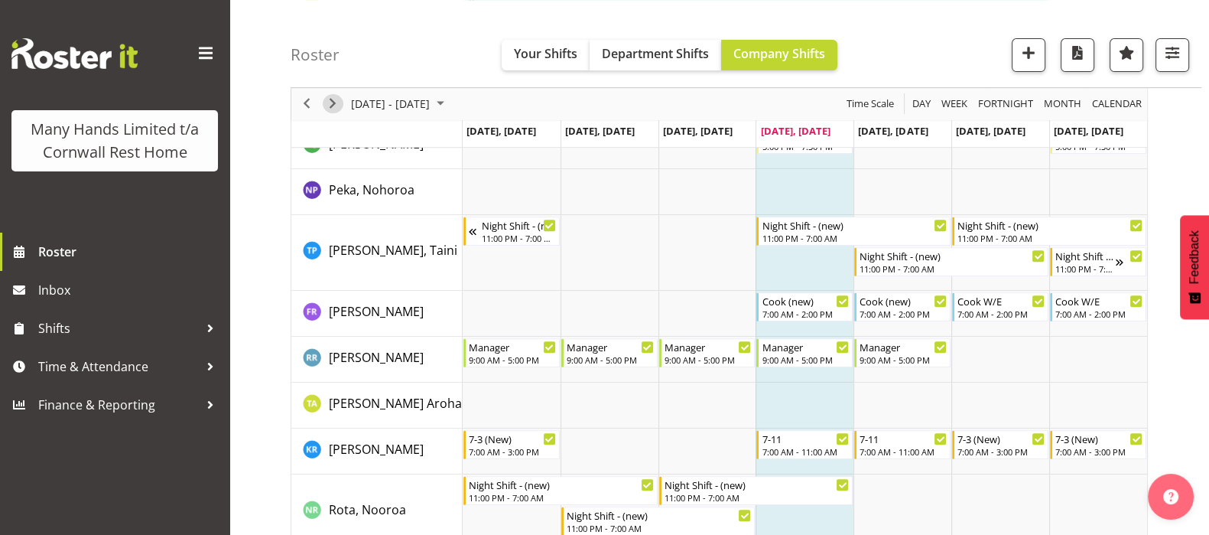
click at [337, 103] on span "Next" at bounding box center [332, 104] width 18 height 19
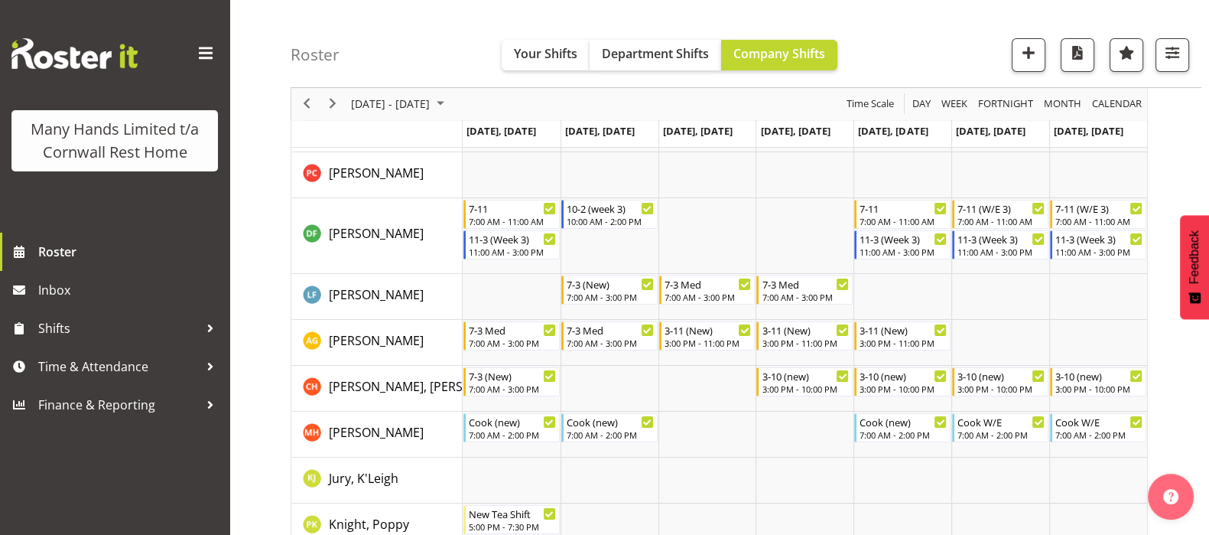
scroll to position [143, 0]
